Goal: Task Accomplishment & Management: Use online tool/utility

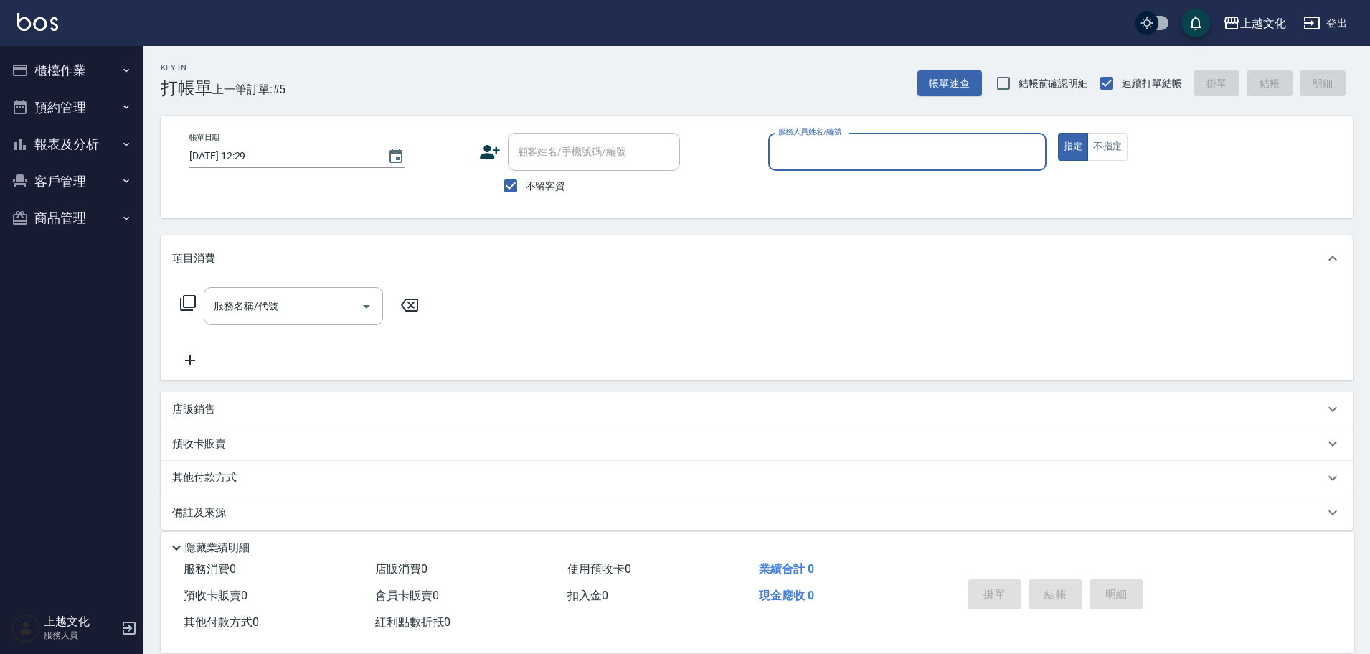
click at [883, 159] on input "服務人員姓名/編號" at bounding box center [907, 151] width 265 height 25
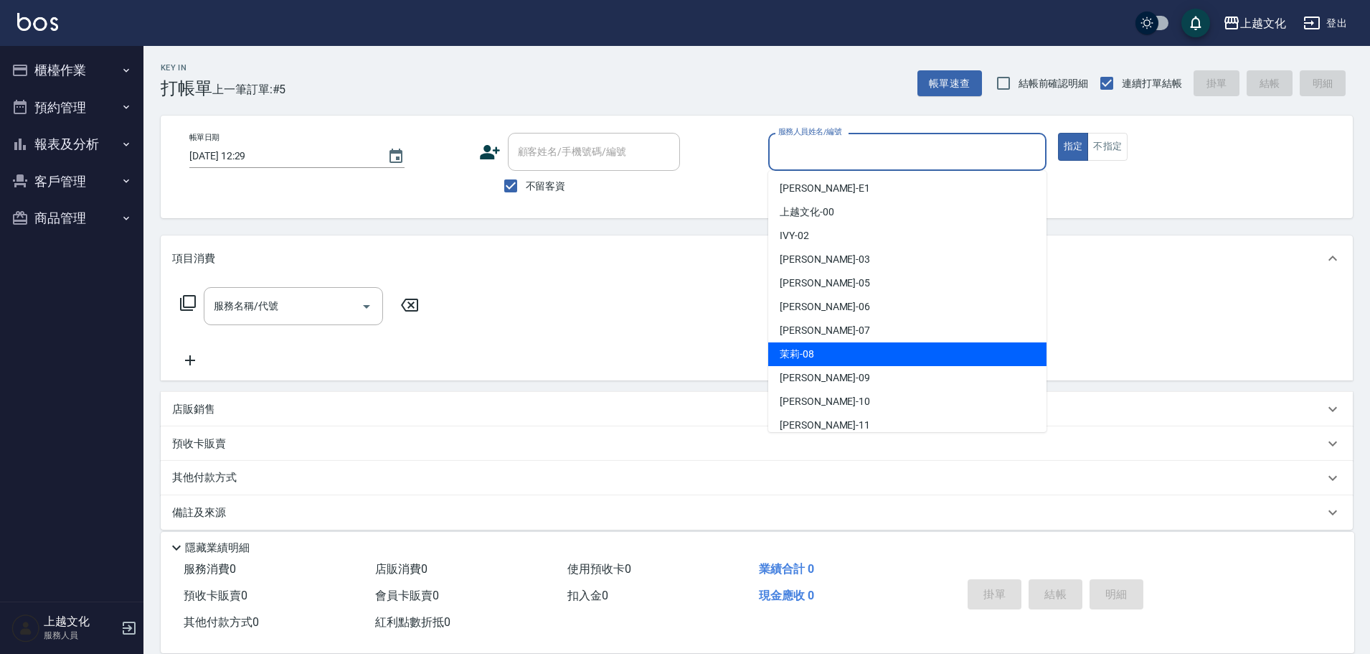
click at [875, 358] on div "茉莉 -08" at bounding box center [907, 354] width 278 height 24
type input "茉莉-08"
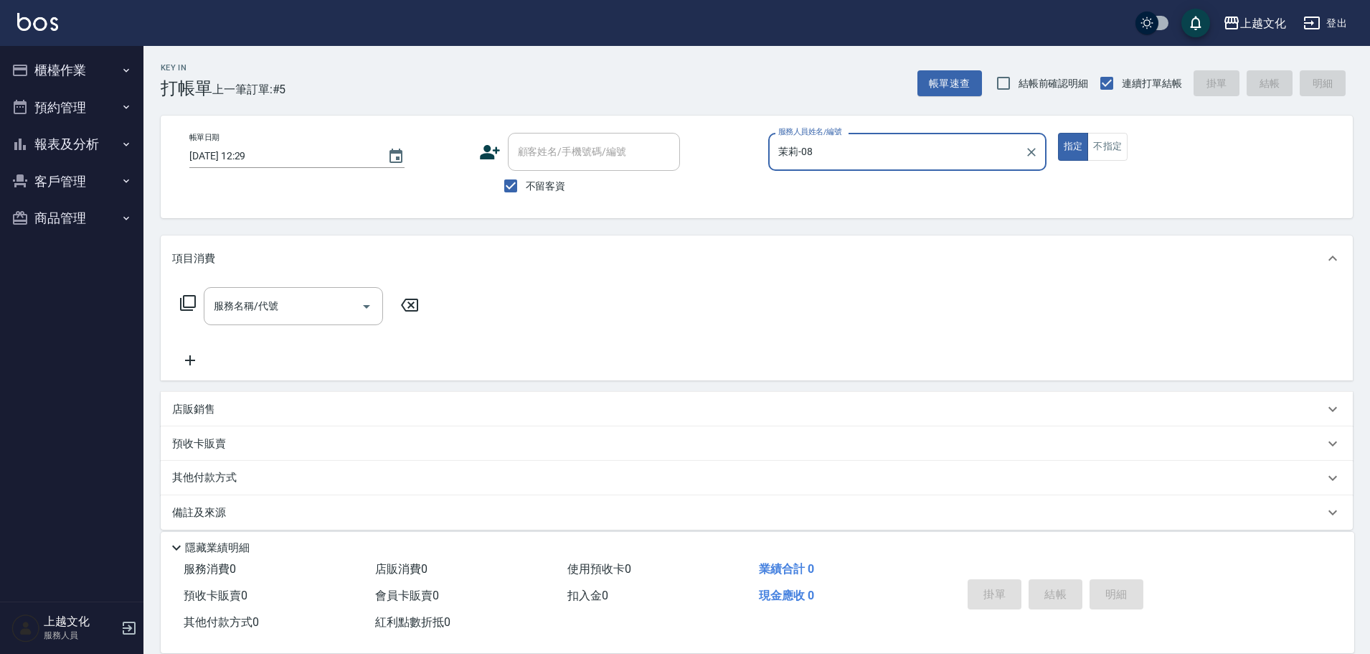
click at [194, 304] on icon at bounding box center [187, 302] width 17 height 17
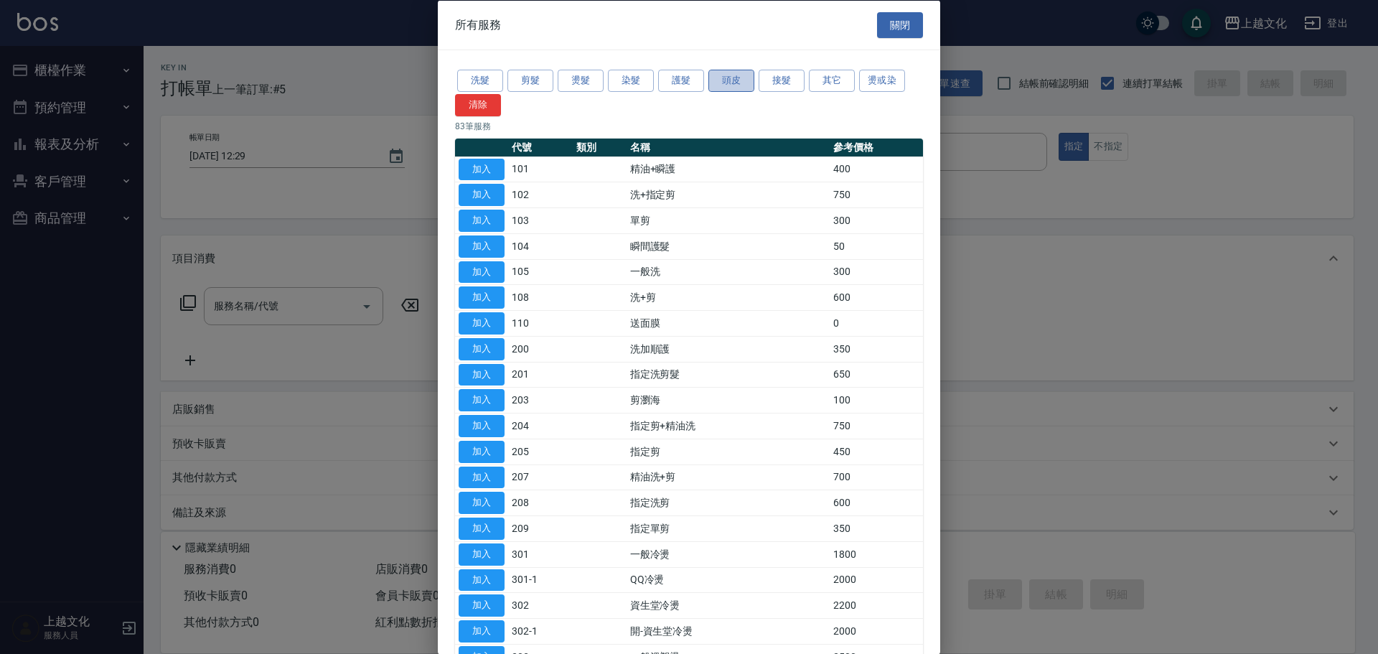
click at [721, 78] on button "頭皮" at bounding box center [731, 81] width 46 height 22
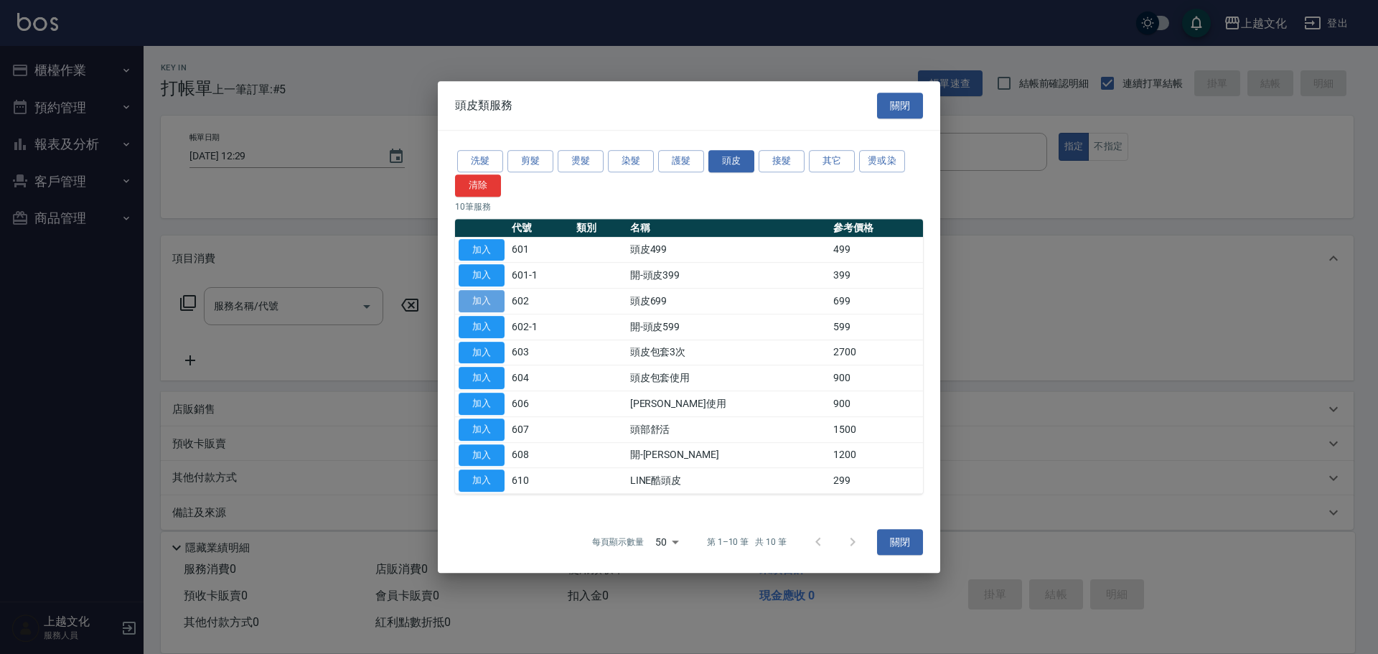
click at [483, 301] on button "加入" at bounding box center [481, 301] width 46 height 22
type input "頭皮699(602)"
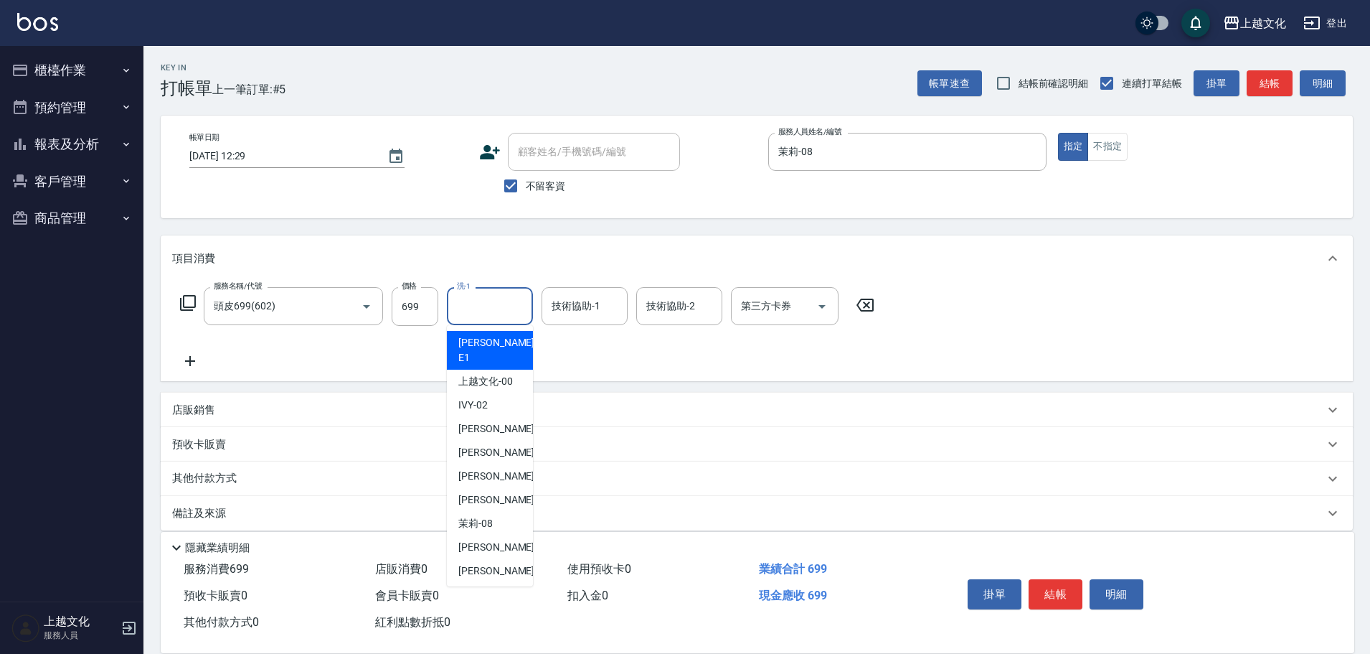
click at [462, 304] on input "洗-1" at bounding box center [489, 305] width 73 height 25
drag, startPoint x: 471, startPoint y: 580, endPoint x: 508, endPoint y: 531, distance: 61.4
click at [471, 587] on span "[PERSON_NAME] -11" at bounding box center [503, 594] width 90 height 15
type input "[PERSON_NAME]-11"
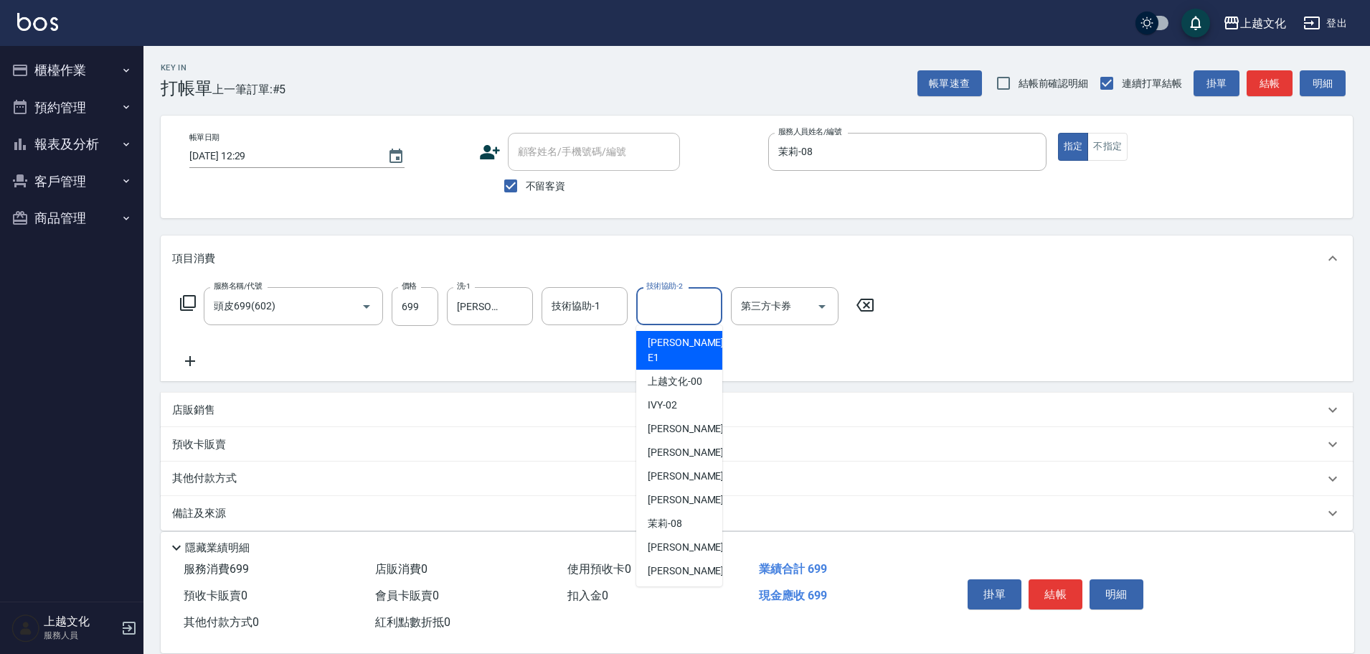
click at [663, 296] on div "技術協助-2 技術協助-2" at bounding box center [679, 306] width 86 height 38
drag, startPoint x: 676, startPoint y: 575, endPoint x: 649, endPoint y: 555, distance: 33.7
click at [675, 587] on span "[PERSON_NAME] -11" at bounding box center [693, 594] width 90 height 15
type input "[PERSON_NAME]-11"
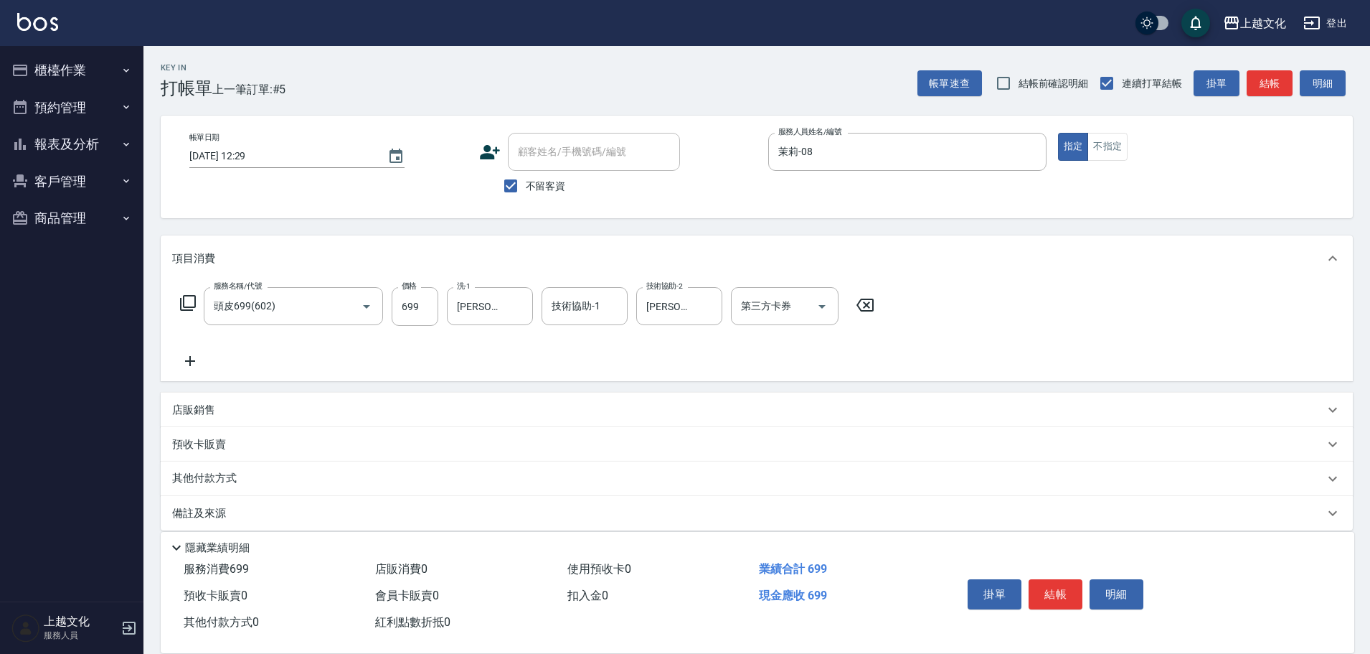
click at [189, 360] on icon at bounding box center [190, 360] width 36 height 17
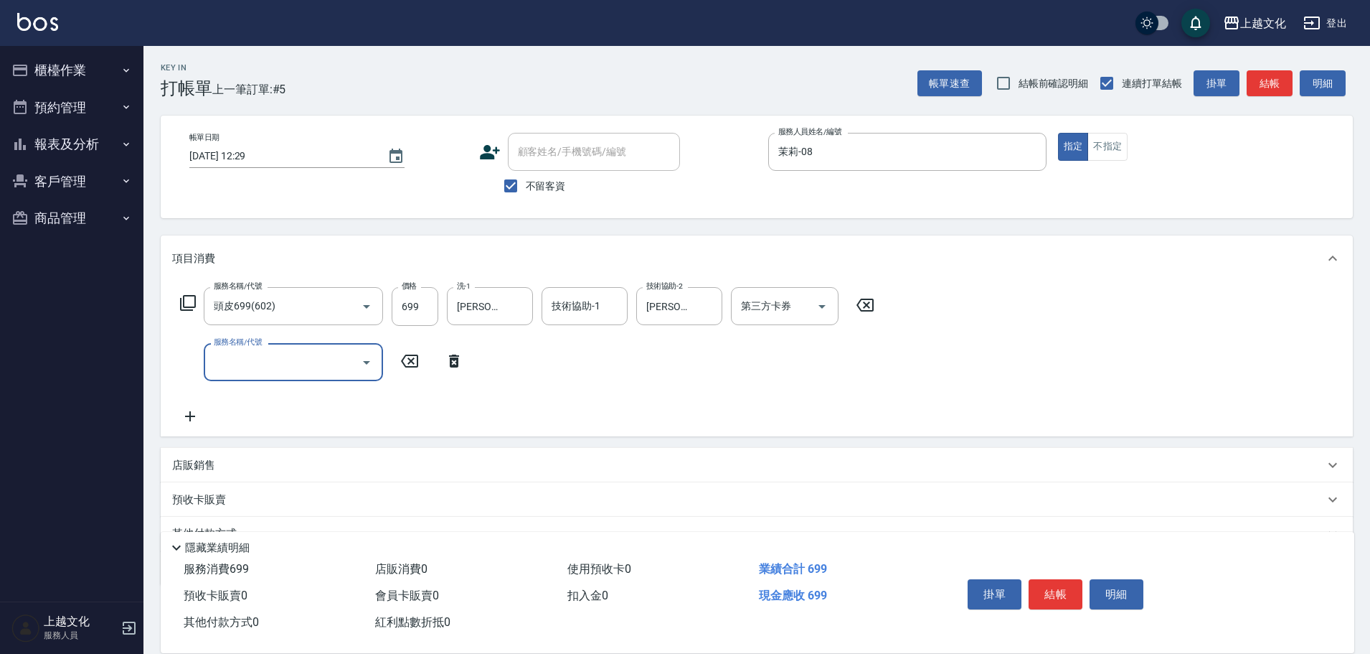
click at [264, 362] on input "服務名稱/代號" at bounding box center [282, 361] width 145 height 25
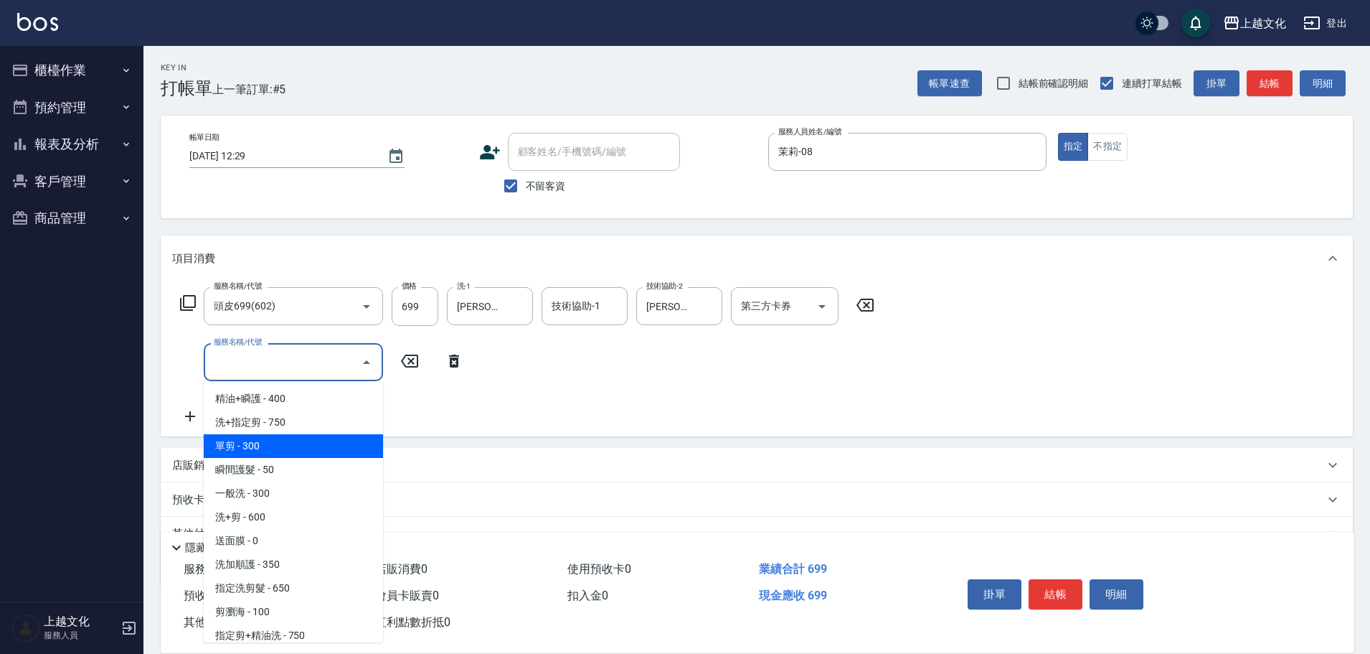
scroll to position [144, 0]
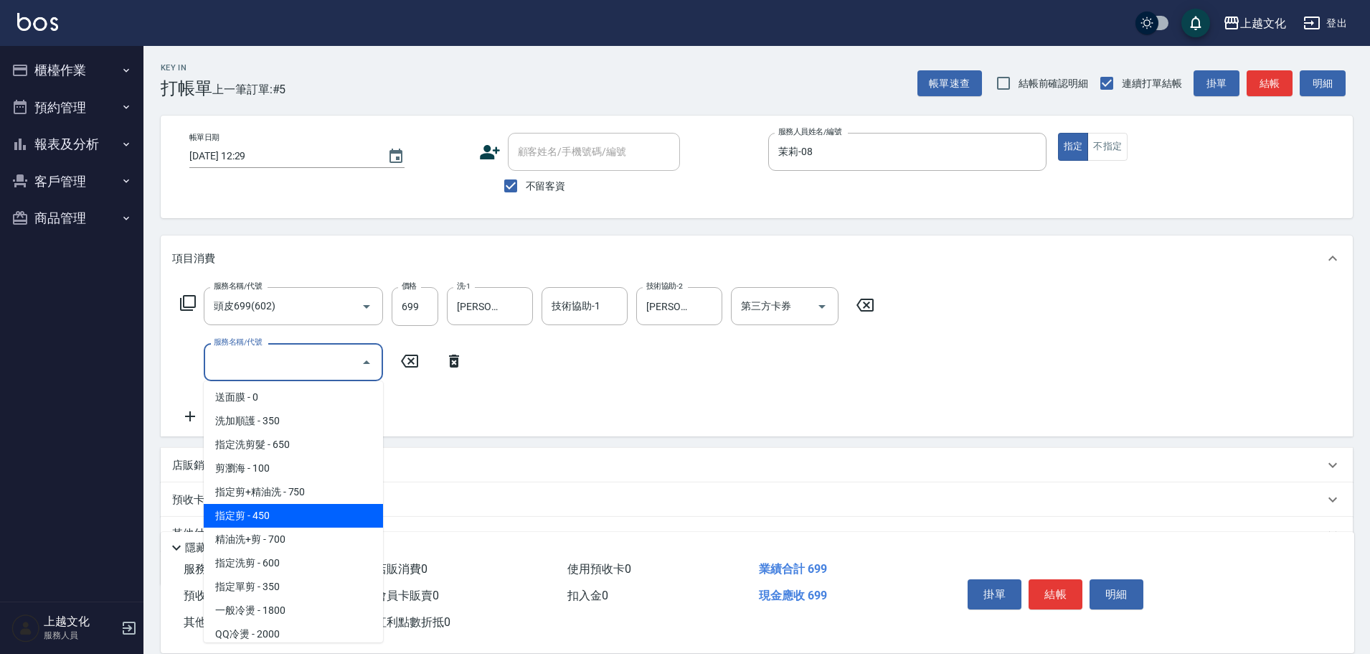
click at [312, 517] on span "指定剪 - 450" at bounding box center [293, 516] width 179 height 24
type input "指定剪(205)"
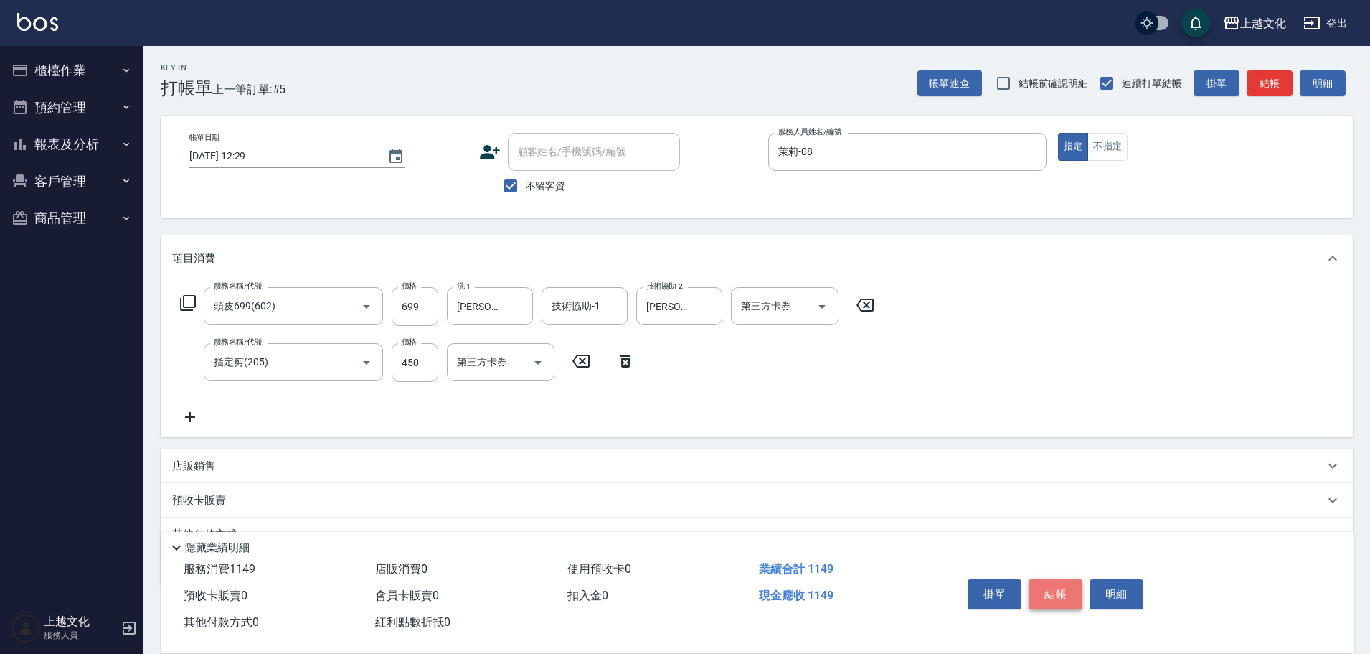
click at [1051, 590] on button "結帳" at bounding box center [1056, 594] width 54 height 30
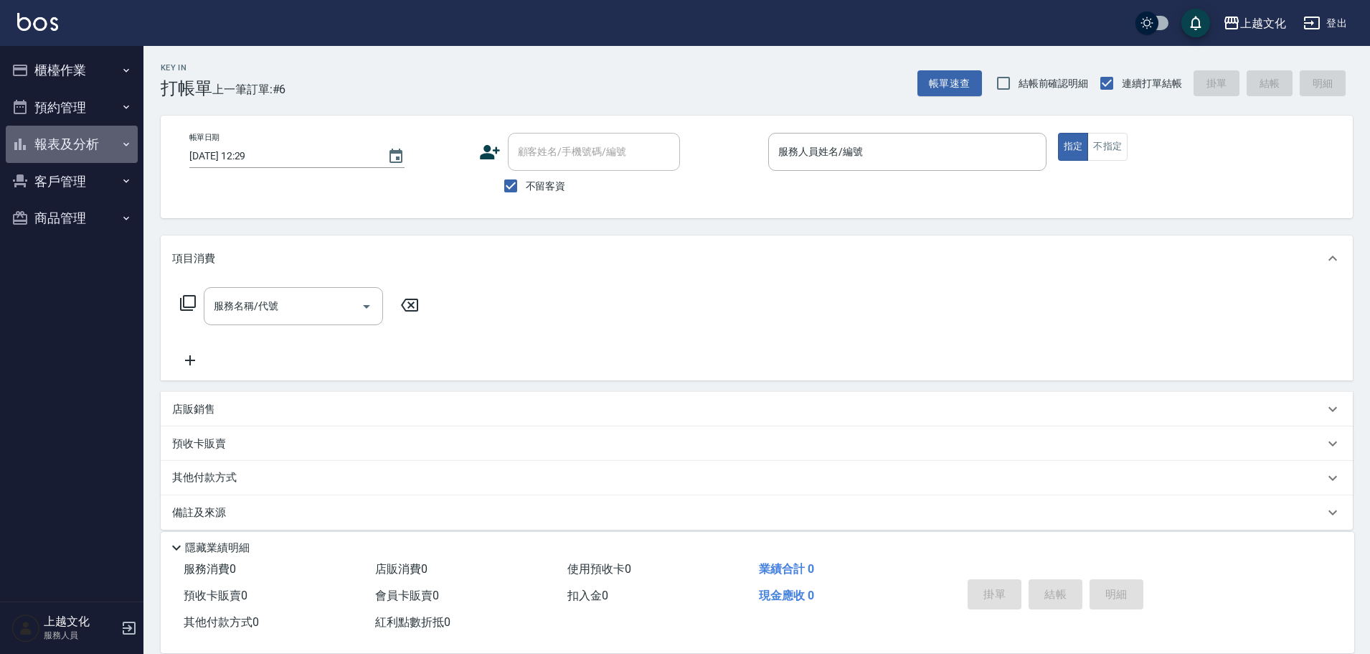
click at [61, 136] on button "報表及分析" at bounding box center [72, 144] width 132 height 37
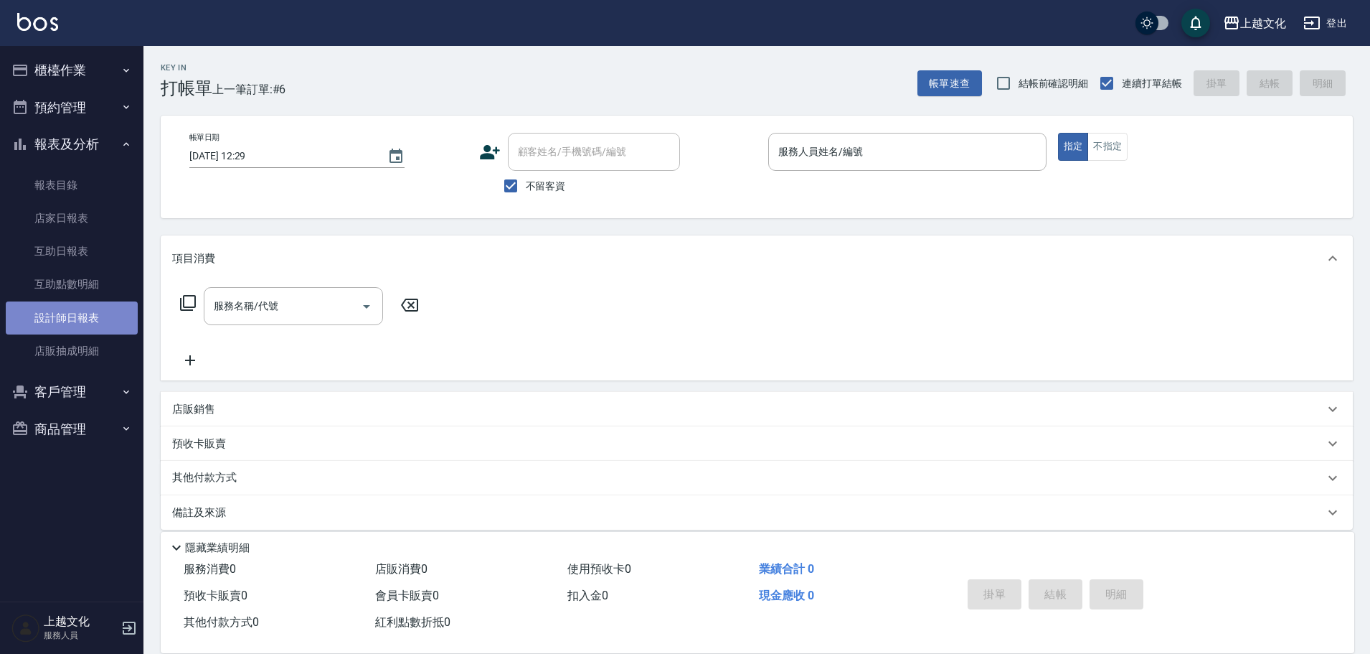
click at [67, 322] on link "設計師日報表" at bounding box center [72, 317] width 132 height 33
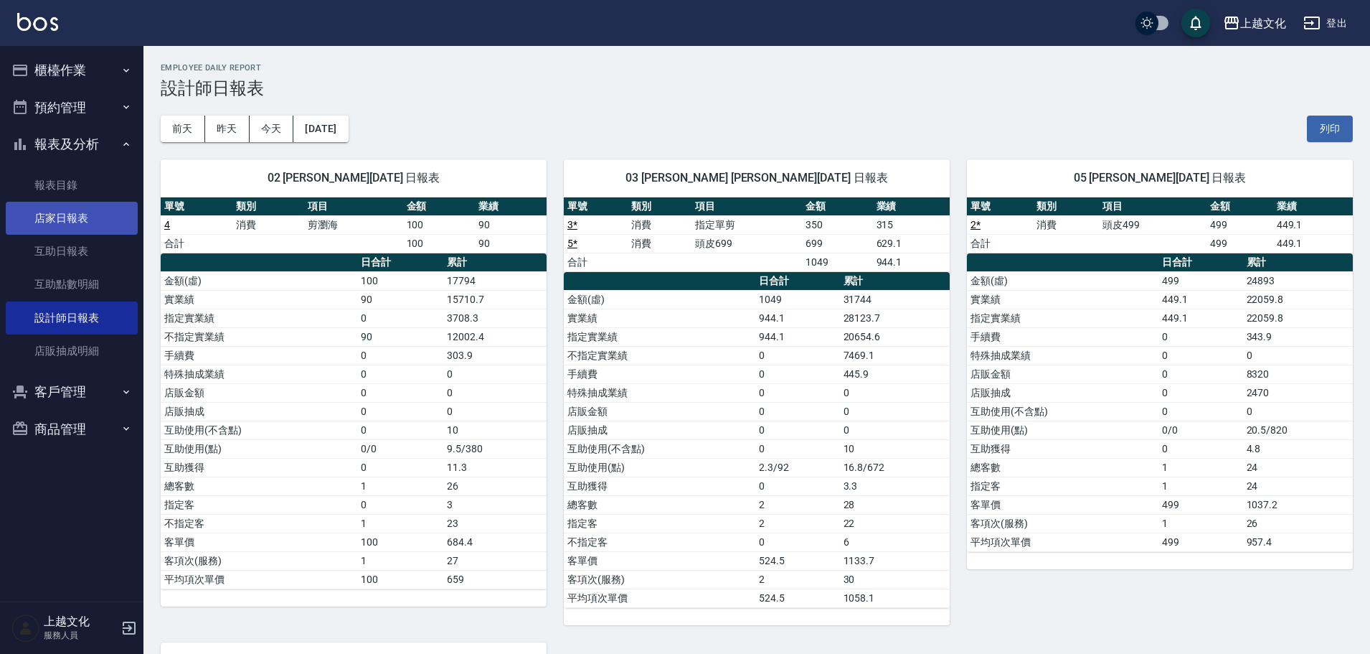
click at [49, 214] on link "店家日報表" at bounding box center [72, 218] width 132 height 33
